Goal: Communication & Community: Share content

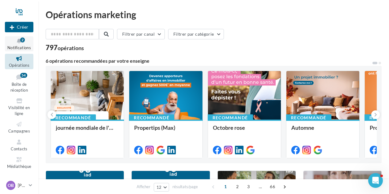
click at [19, 42] on icon at bounding box center [19, 40] width 25 height 7
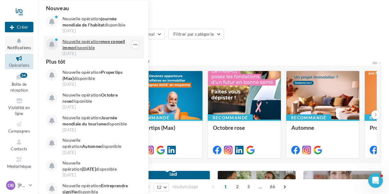
click at [80, 46] on p "Nouvelle opération mon conseil immo disponible" at bounding box center [98, 44] width 71 height 12
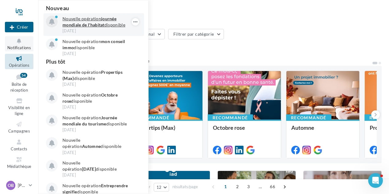
click at [90, 25] on strong "journée mondiale de l'habitat" at bounding box center [90, 21] width 54 height 11
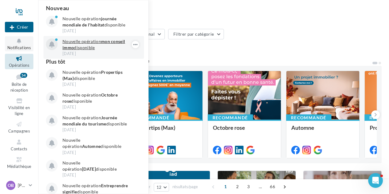
click at [79, 49] on p "Nouvelle opération mon conseil immo disponible" at bounding box center [98, 44] width 71 height 12
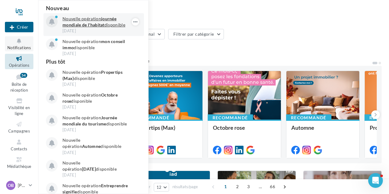
click at [88, 24] on strong "journée mondiale de l'habitat" at bounding box center [90, 21] width 54 height 11
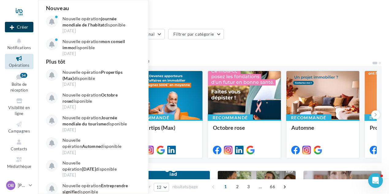
click at [25, 25] on button "Créer" at bounding box center [19, 27] width 29 height 10
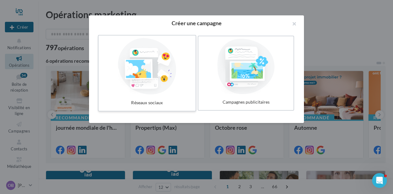
click at [153, 62] on div at bounding box center [147, 66] width 92 height 56
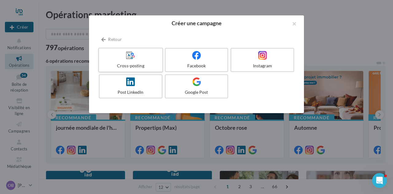
click at [133, 59] on icon at bounding box center [130, 55] width 9 height 9
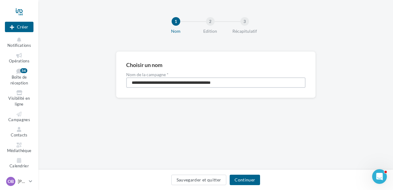
drag, startPoint x: 173, startPoint y: 79, endPoint x: 2, endPoint y: 86, distance: 171.2
click at [2, 86] on div "Nouvelle campagne Créer Notifications Opérations Boîte de réception 54 Visibili…" at bounding box center [196, 95] width 393 height 190
type input "*"
type input "**********"
click at [249, 181] on button "Continuer" at bounding box center [244, 180] width 30 height 10
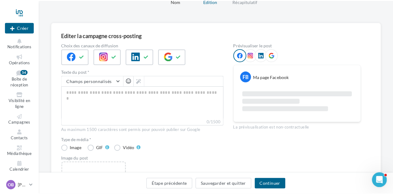
scroll to position [61, 0]
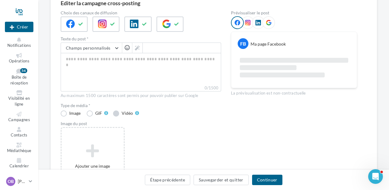
click at [118, 113] on label "Vidéo" at bounding box center [126, 114] width 26 height 6
click at [94, 59] on textarea "0/2200" at bounding box center [141, 69] width 161 height 32
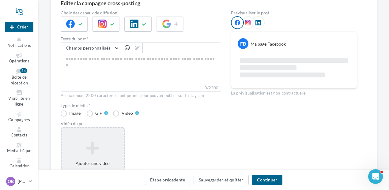
click at [92, 152] on icon at bounding box center [92, 148] width 57 height 15
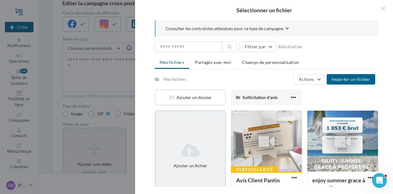
click at [191, 148] on icon at bounding box center [190, 150] width 64 height 15
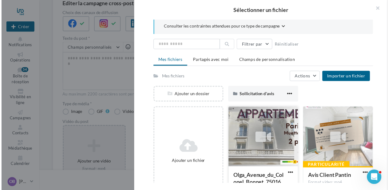
scroll to position [0, 0]
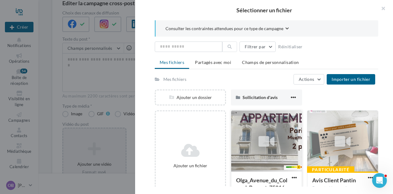
click at [261, 136] on icon at bounding box center [266, 141] width 16 height 14
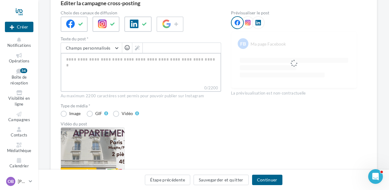
click at [94, 59] on textarea "0/2200" at bounding box center [141, 69] width 161 height 32
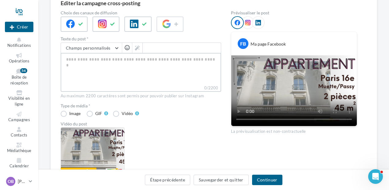
paste textarea "**********"
type textarea "**********"
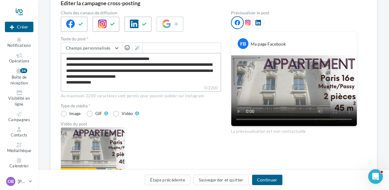
scroll to position [50, 0]
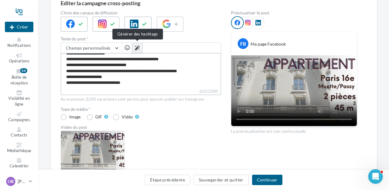
type textarea "**********"
click at [141, 47] on button at bounding box center [137, 48] width 10 height 10
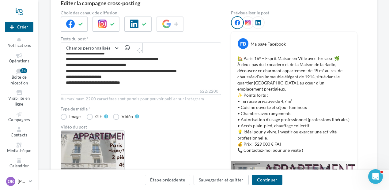
type textarea "**********"
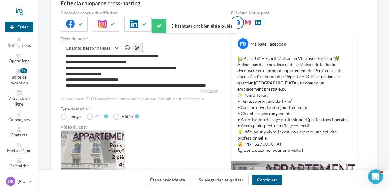
click at [138, 48] on icon at bounding box center [137, 48] width 5 height 5
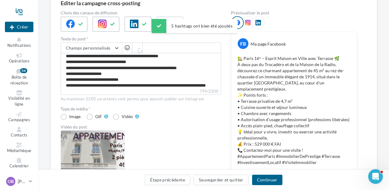
type textarea "**********"
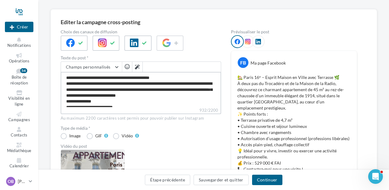
scroll to position [44, 0]
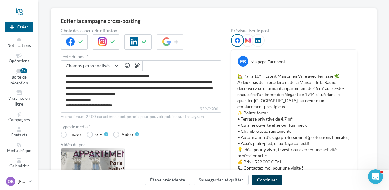
click at [269, 183] on button "Continuer" at bounding box center [267, 180] width 30 height 10
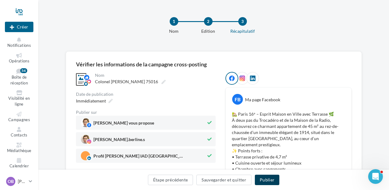
click at [269, 180] on button "Publier" at bounding box center [267, 180] width 25 height 10
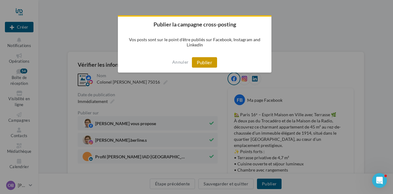
click at [207, 60] on button "Publier" at bounding box center [204, 62] width 25 height 10
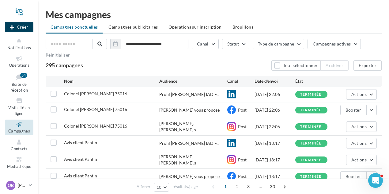
click at [16, 25] on button "Créer" at bounding box center [19, 27] width 29 height 10
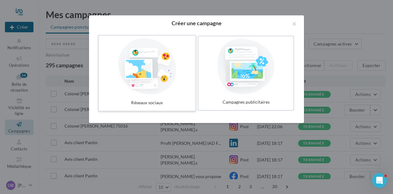
click at [144, 65] on div at bounding box center [147, 66] width 92 height 56
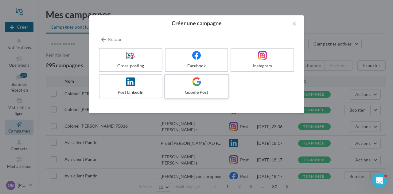
click at [199, 87] on label "Google Post" at bounding box center [196, 86] width 65 height 25
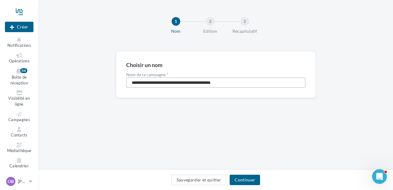
drag, startPoint x: 245, startPoint y: 82, endPoint x: 1, endPoint y: 70, distance: 244.4
click at [1, 70] on div "Nouvelle campagne Créer Notifications Opérations Boîte de réception 54 Visibili…" at bounding box center [196, 95] width 393 height 190
type input "**********"
click at [245, 179] on button "Continuer" at bounding box center [244, 180] width 30 height 10
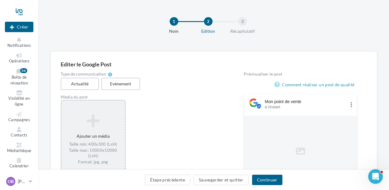
click at [95, 128] on icon at bounding box center [93, 121] width 59 height 15
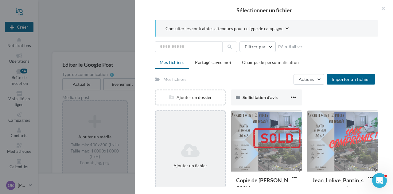
click at [197, 149] on icon at bounding box center [190, 150] width 64 height 15
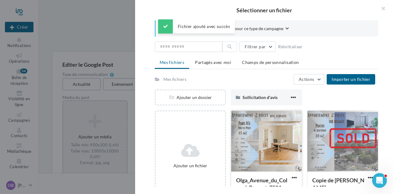
click at [270, 135] on div at bounding box center [266, 140] width 71 height 61
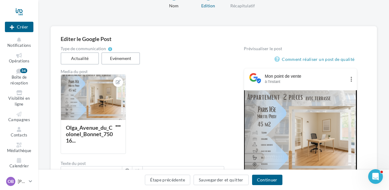
scroll to position [61, 0]
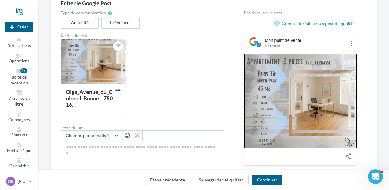
click at [84, 149] on textarea "0/1500" at bounding box center [143, 157] width 164 height 32
paste textarea "**********"
type textarea "**********"
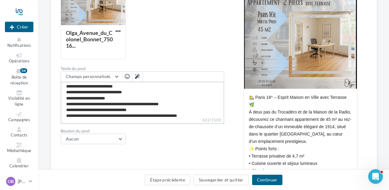
scroll to position [53, 0]
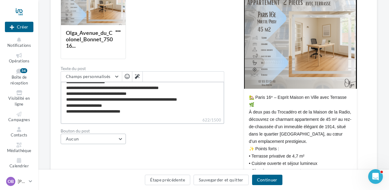
type textarea "**********"
click at [120, 139] on button "Aucun" at bounding box center [94, 139] width 66 height 10
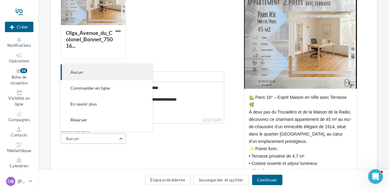
scroll to position [0, 0]
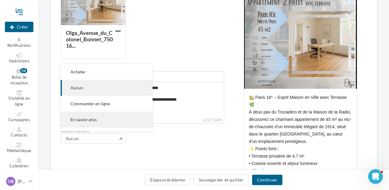
click at [94, 121] on span "En savoir plus" at bounding box center [84, 119] width 26 height 5
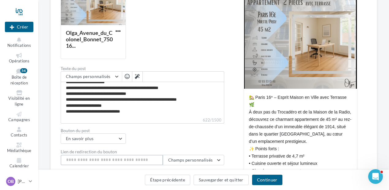
click at [73, 161] on input "Lien de redirection du bouton" at bounding box center [112, 160] width 102 height 10
paste input "**********"
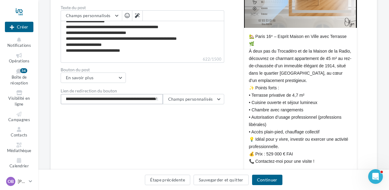
scroll to position [182, 0]
type input "**********"
click at [269, 180] on button "Continuer" at bounding box center [267, 180] width 30 height 10
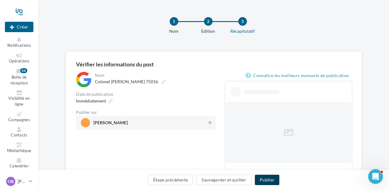
click at [270, 182] on button "Publier" at bounding box center [267, 180] width 25 height 10
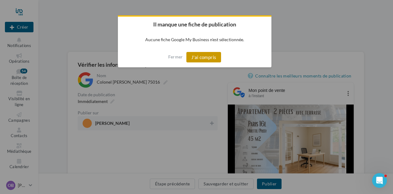
click at [203, 56] on button "J'ai compris" at bounding box center [203, 57] width 35 height 10
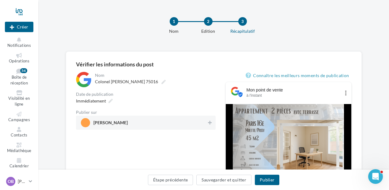
click at [145, 121] on span "Olga Berline" at bounding box center [144, 122] width 126 height 9
click at [269, 180] on button "Publier" at bounding box center [267, 180] width 25 height 10
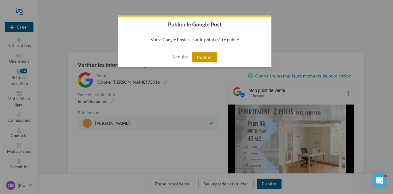
click at [204, 54] on button "Publier" at bounding box center [204, 57] width 25 height 10
